Goal: Task Accomplishment & Management: Manage account settings

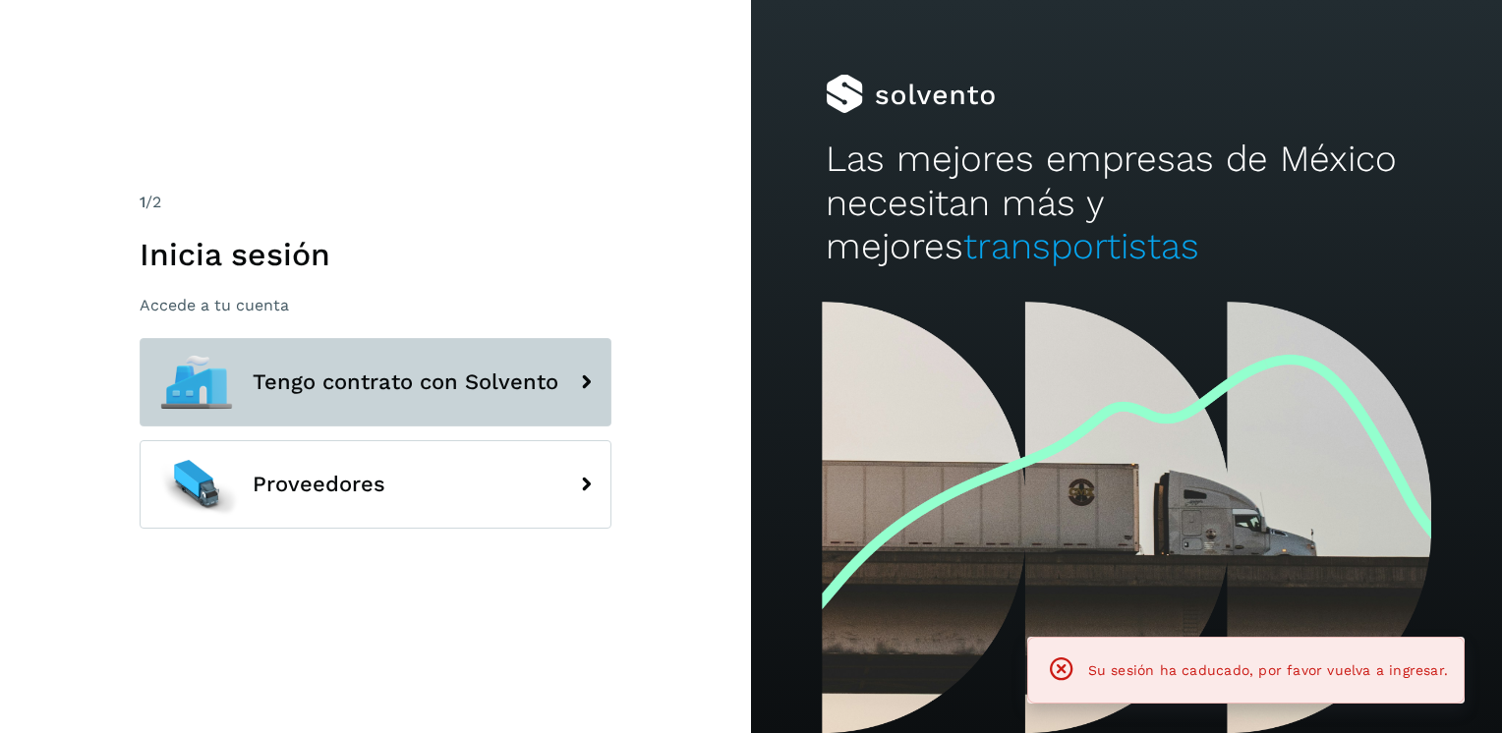
drag, startPoint x: 0, startPoint y: 0, endPoint x: 338, endPoint y: 383, distance: 511.2
click at [338, 383] on span "Tengo contrato con Solvento" at bounding box center [406, 383] width 306 height 24
click at [409, 385] on span "Tengo contrato con Solvento" at bounding box center [406, 383] width 306 height 24
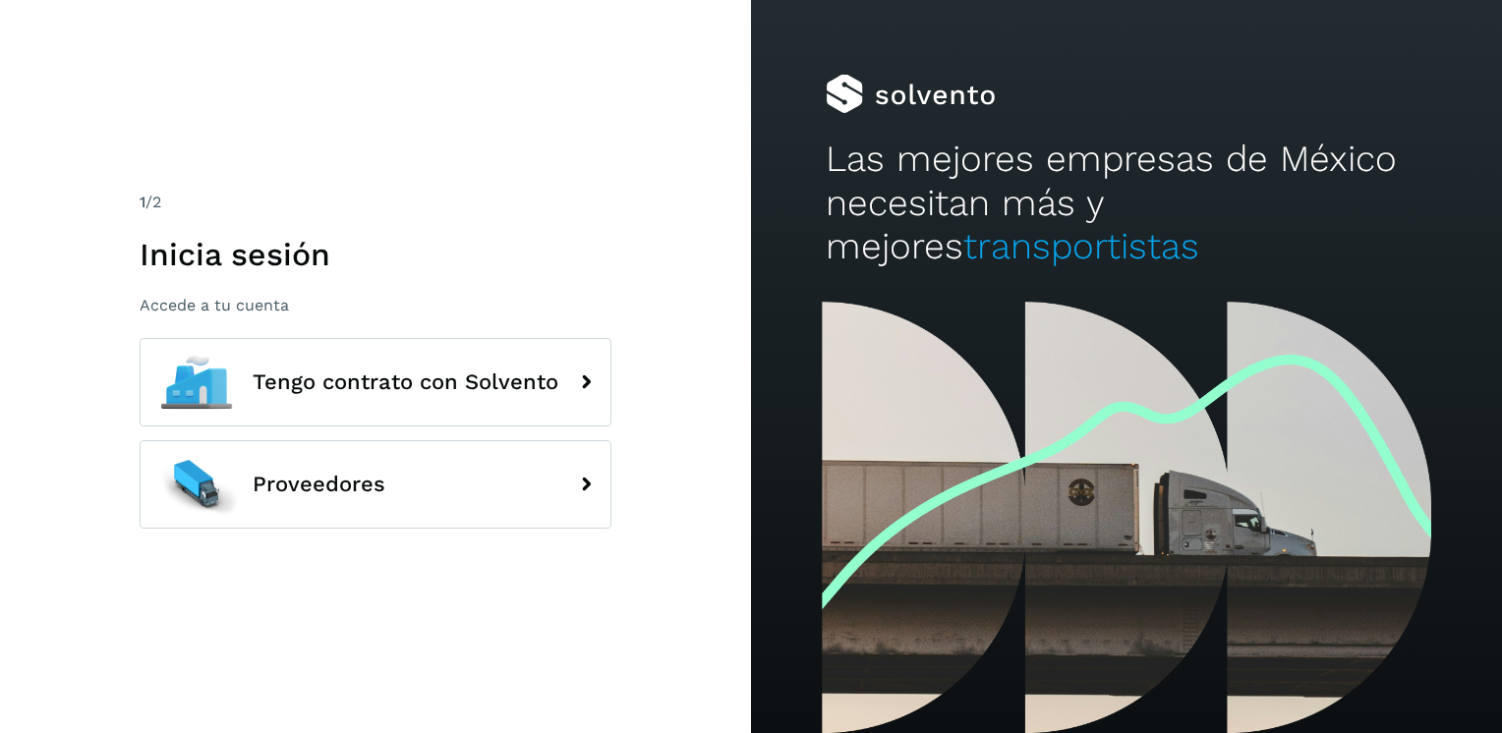
click at [456, 186] on div "1 /2 Inicia sesión Accede a tu cuenta Tengo contrato con Solvento Proveedores" at bounding box center [375, 366] width 751 height 733
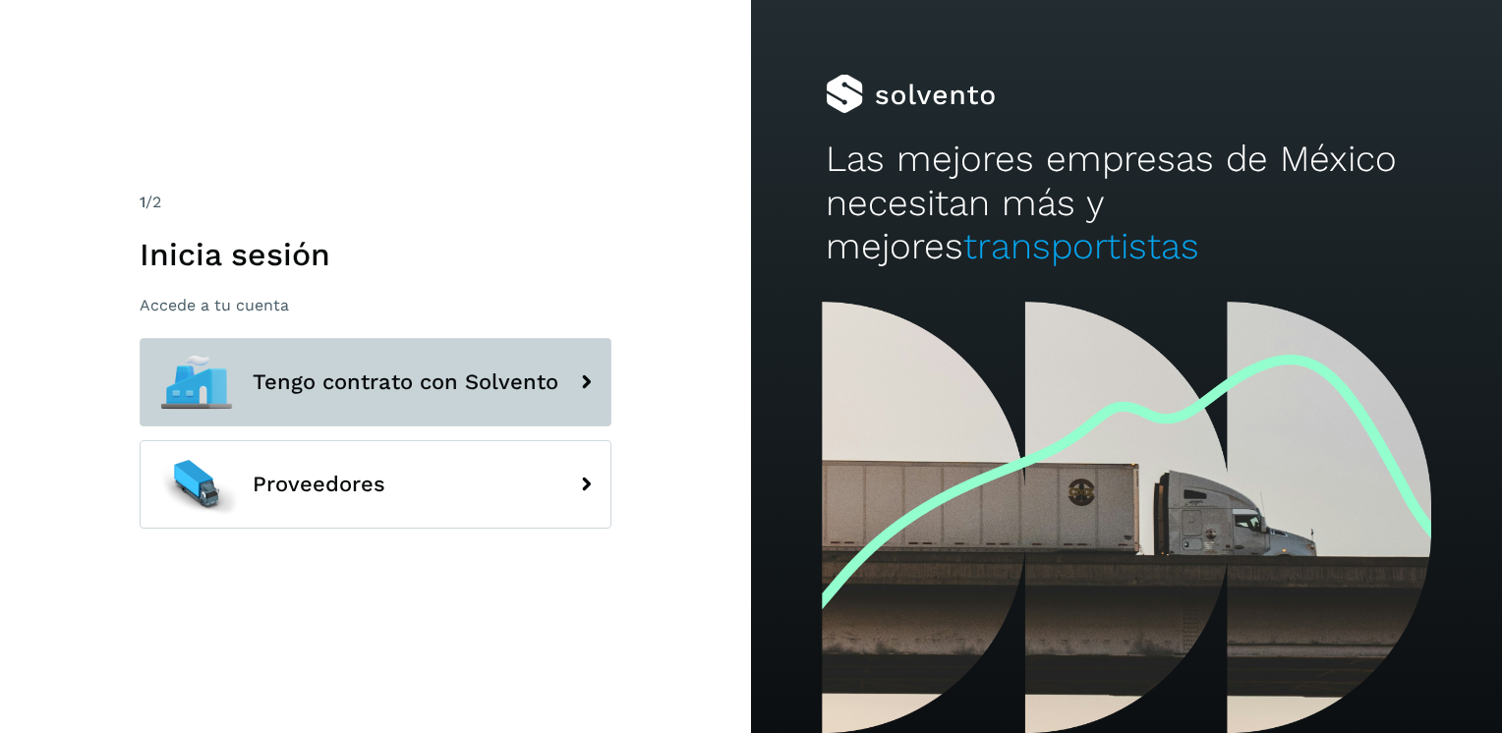
click at [443, 365] on button "Tengo contrato con Solvento" at bounding box center [376, 382] width 472 height 88
click at [425, 367] on button "Tengo contrato con Solvento" at bounding box center [376, 382] width 472 height 88
click at [180, 375] on div at bounding box center [196, 382] width 88 height 88
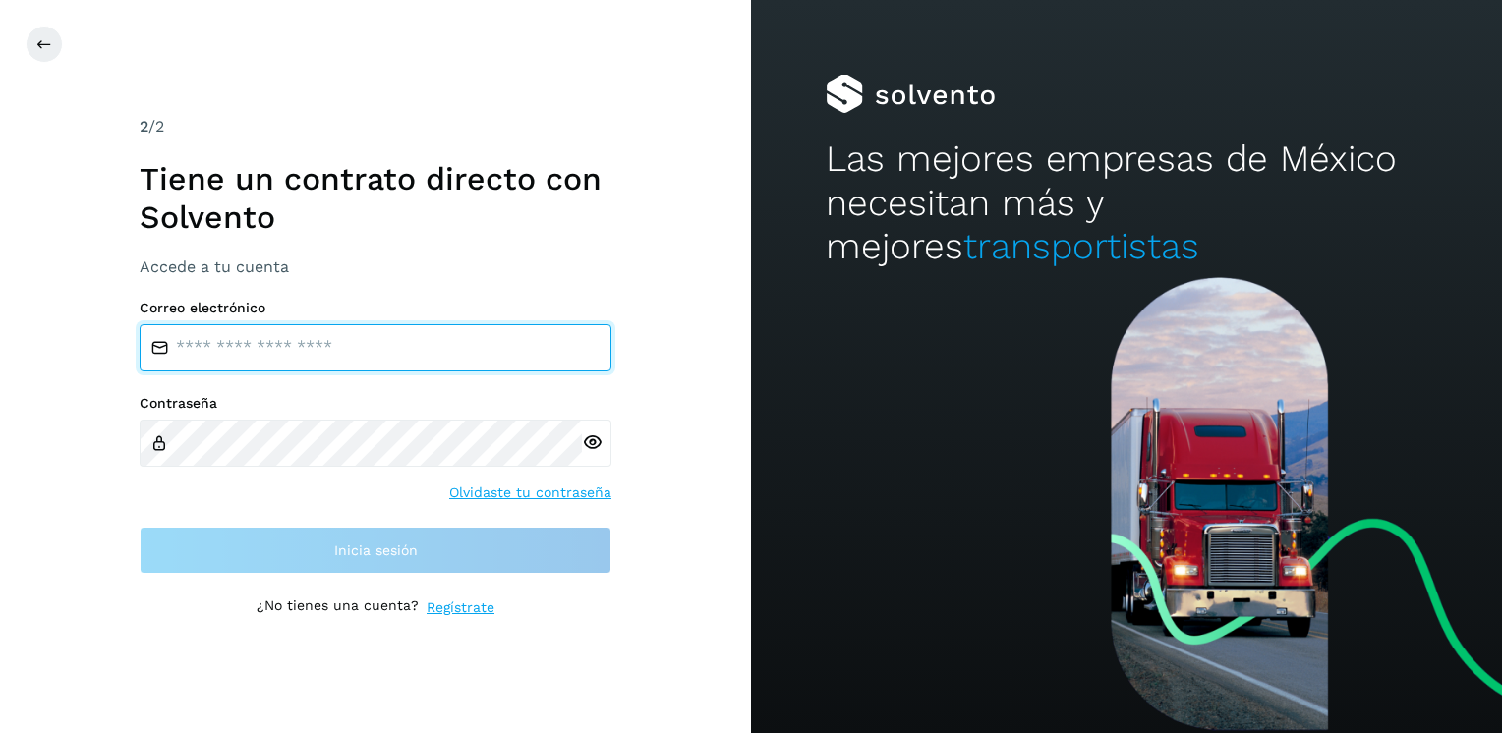
type input "**********"
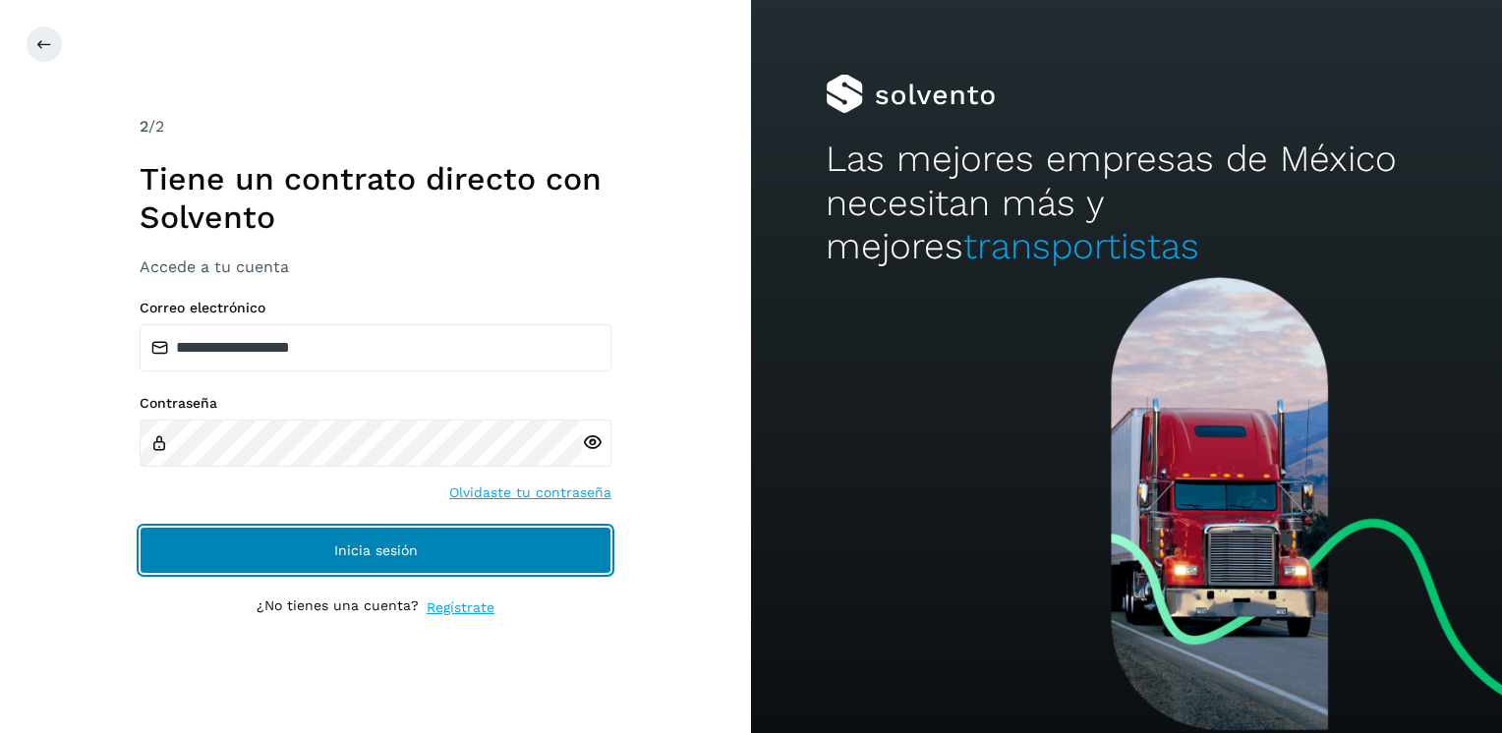
click at [317, 543] on button "Inicia sesión" at bounding box center [376, 550] width 472 height 47
click at [411, 556] on span "Inicia sesión" at bounding box center [376, 551] width 84 height 14
